Goal: Find specific fact: Find specific fact

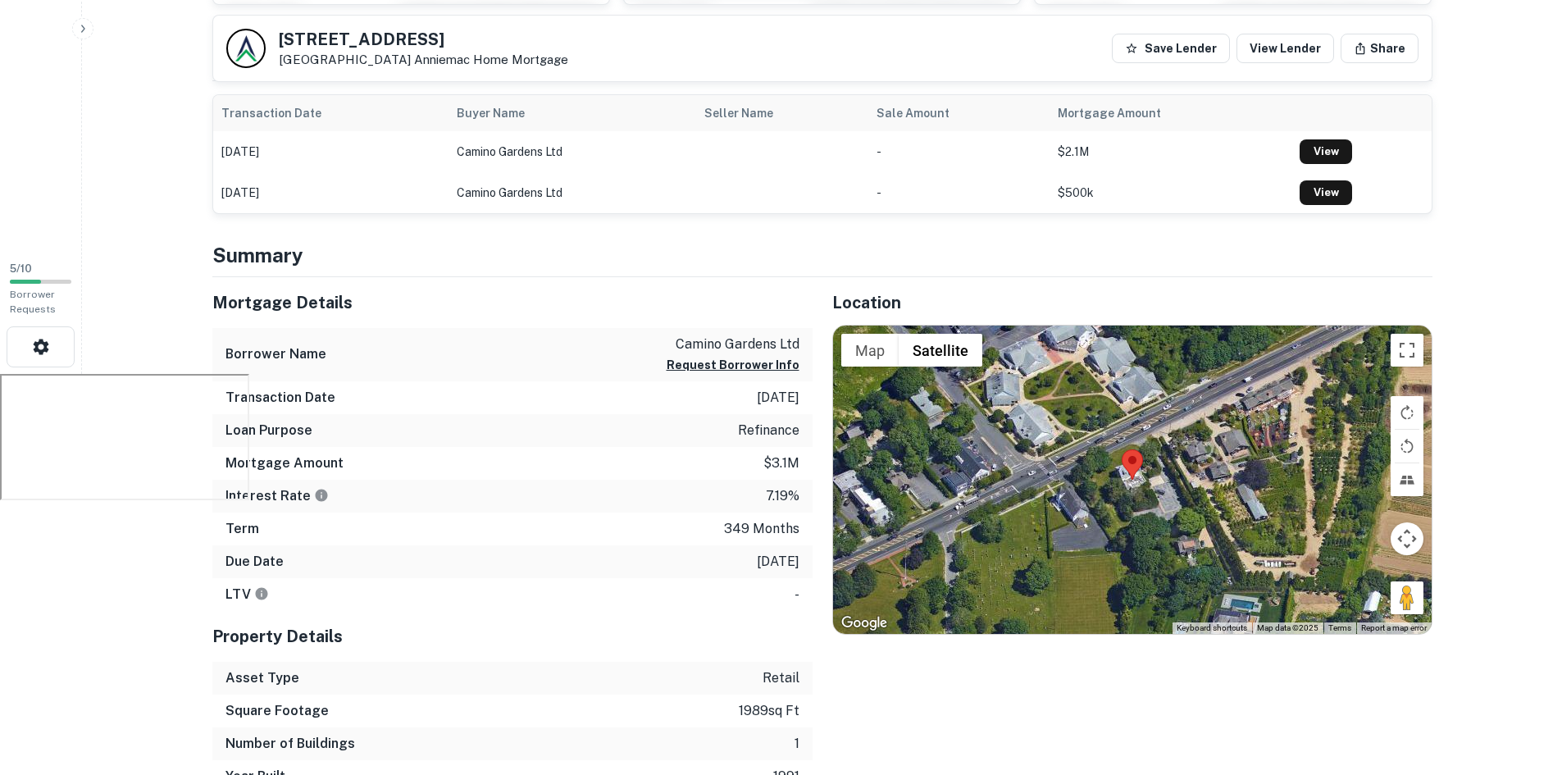
scroll to position [483, 0]
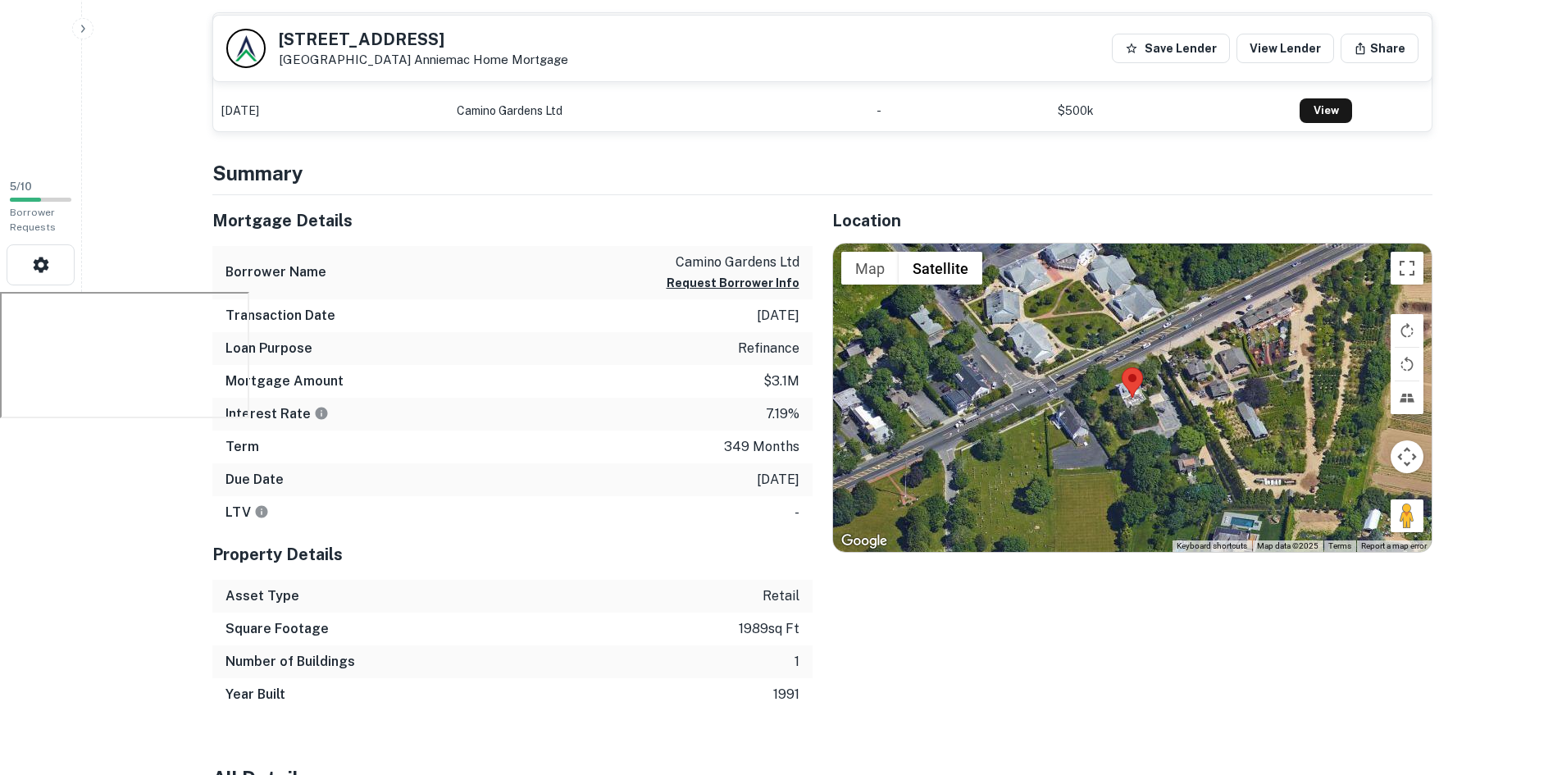
click at [781, 316] on p "[DATE]" at bounding box center [778, 316] width 43 height 20
copy p "[DATE]"
click at [1008, 610] on div "Location ← Move left → Move right ↑ Move up ↓ Move down + Zoom in - Zoom out Ho…" at bounding box center [1122, 453] width 620 height 516
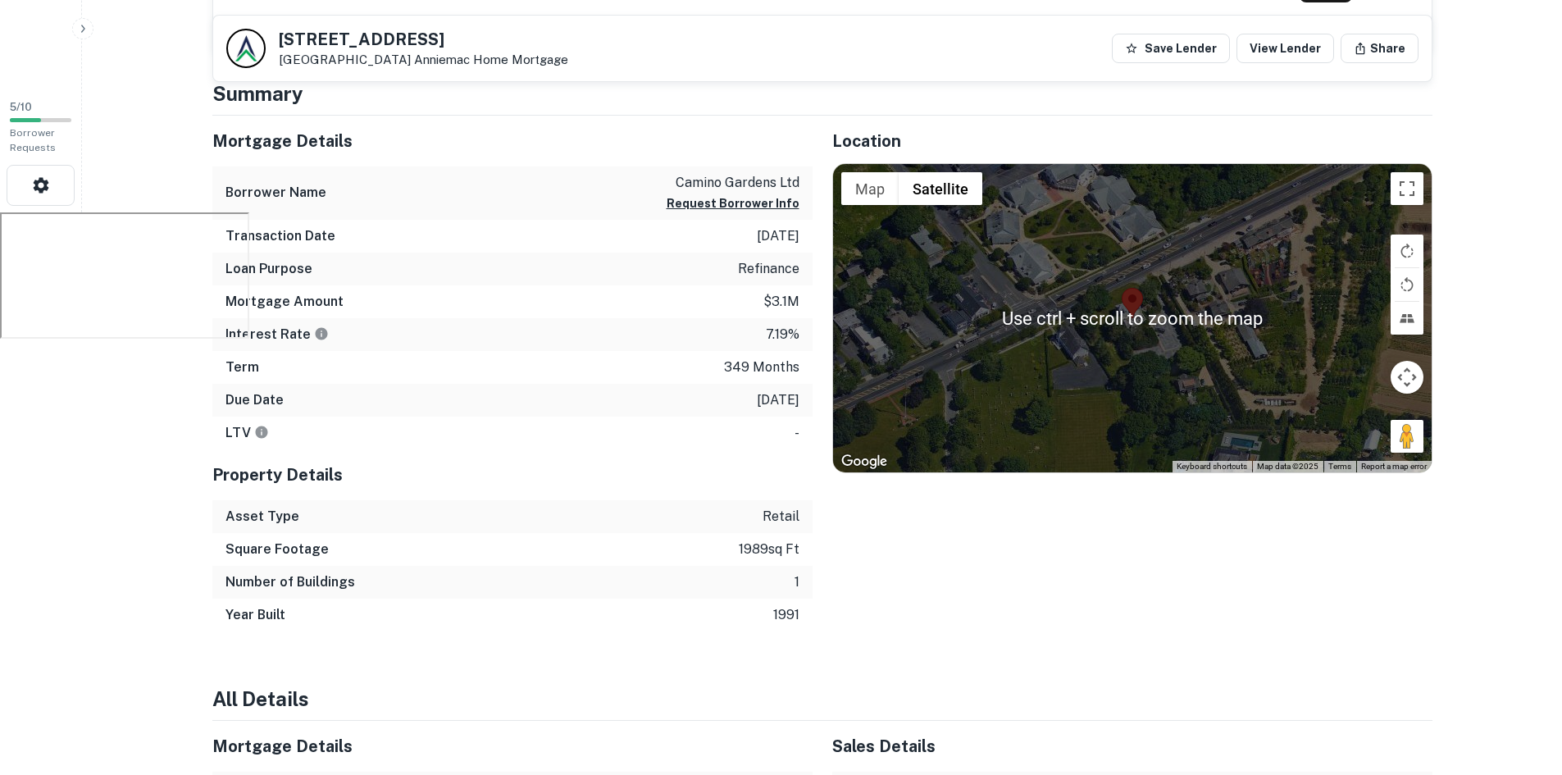
scroll to position [565, 0]
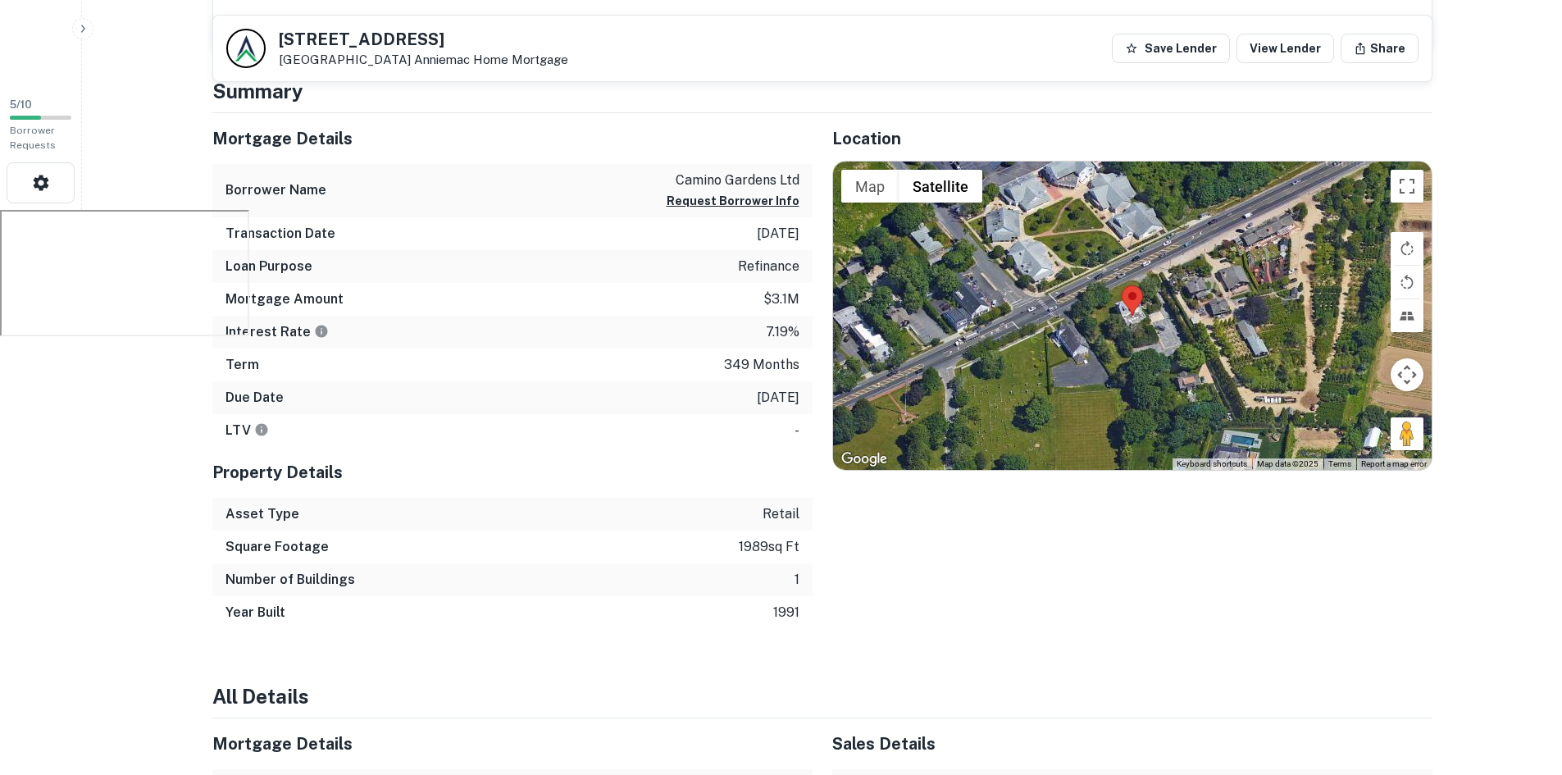
click at [1076, 603] on div "Location ← Move left → Move right ↑ Move up ↓ Move down + Zoom in - Zoom out Ho…" at bounding box center [1122, 371] width 620 height 516
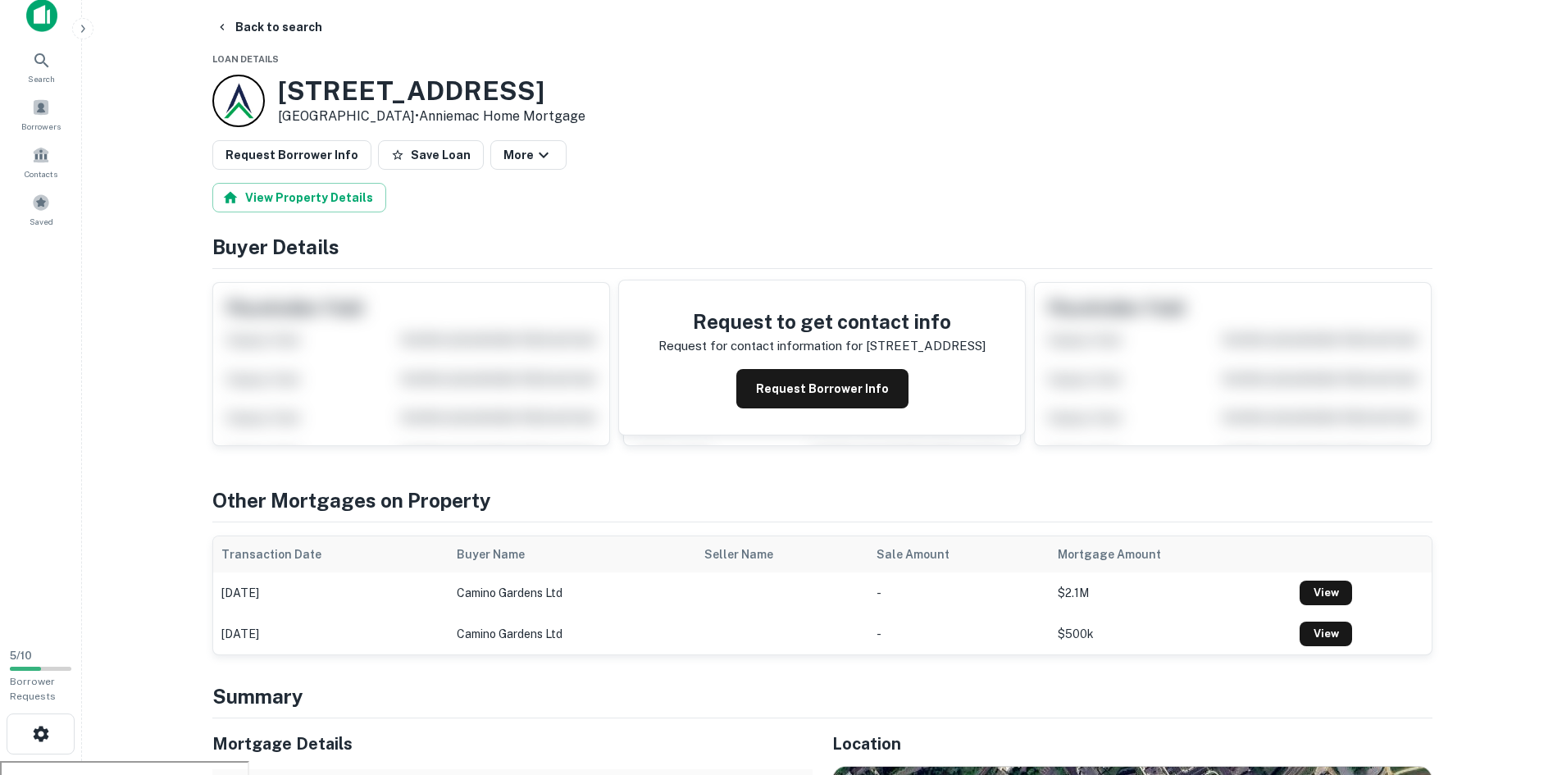
scroll to position [0, 0]
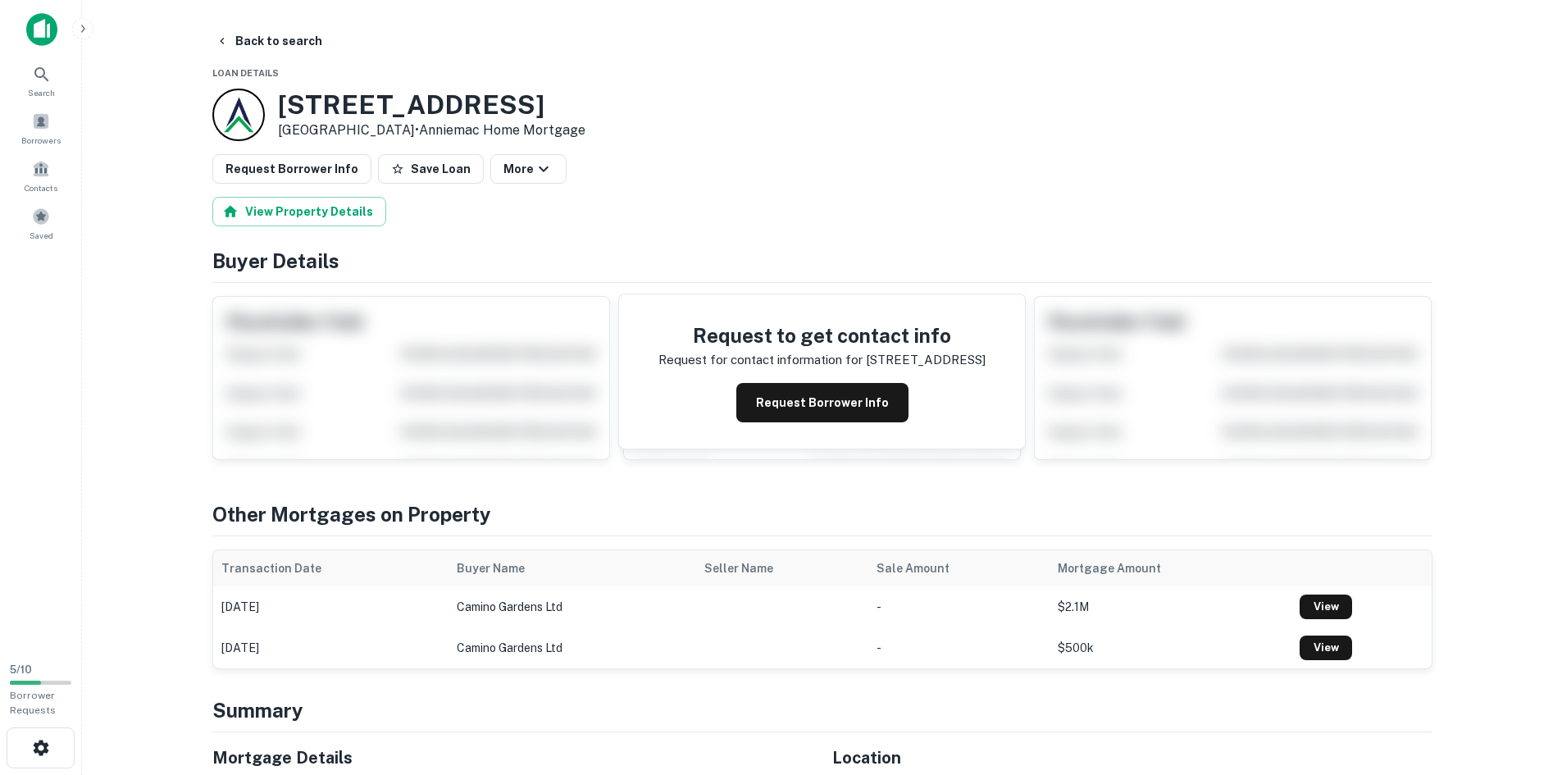
click at [537, 172] on button "More" at bounding box center [528, 169] width 76 height 30
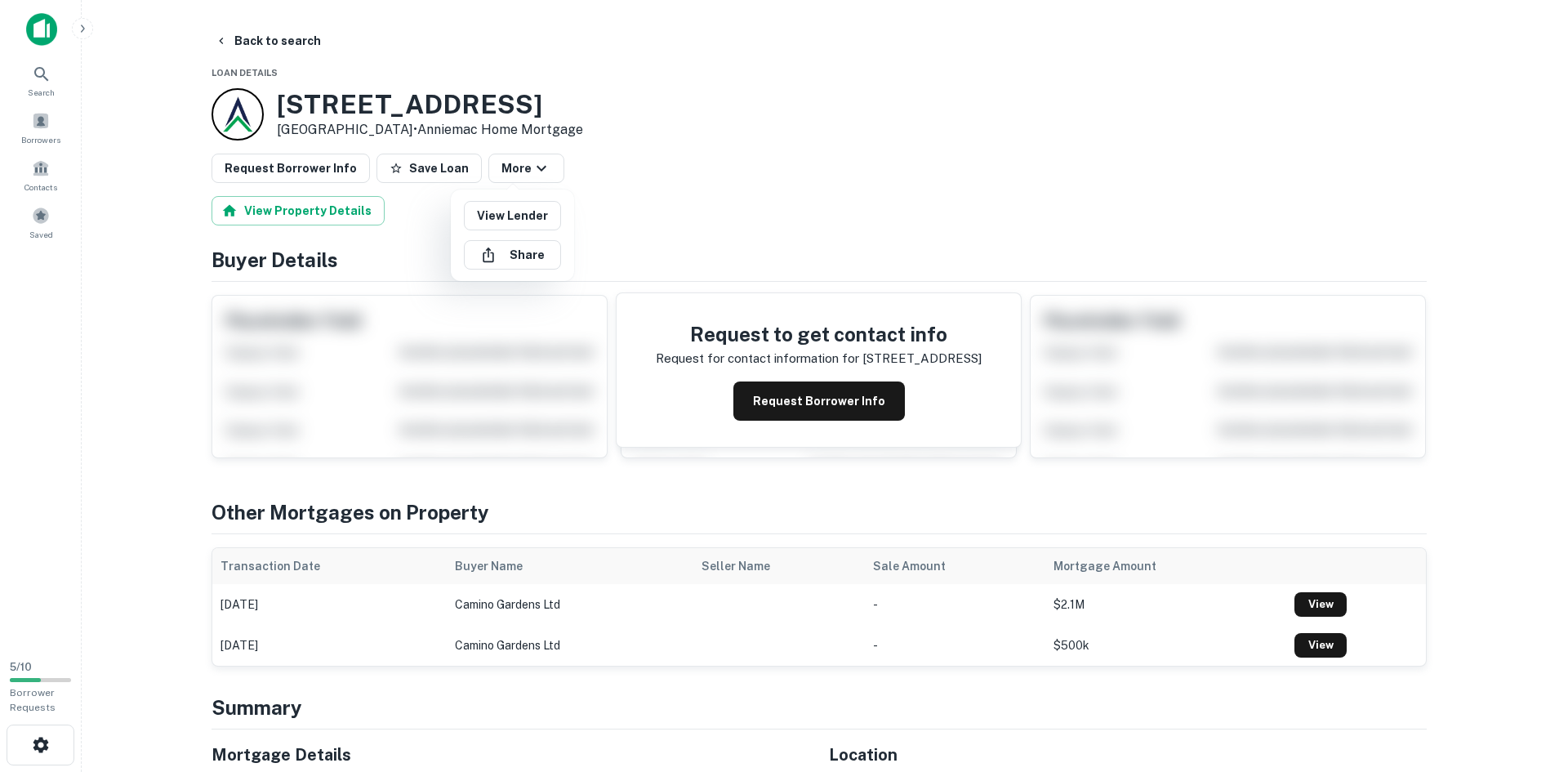
click at [753, 191] on div at bounding box center [784, 386] width 1568 height 772
